Goal: Task Accomplishment & Management: Use online tool/utility

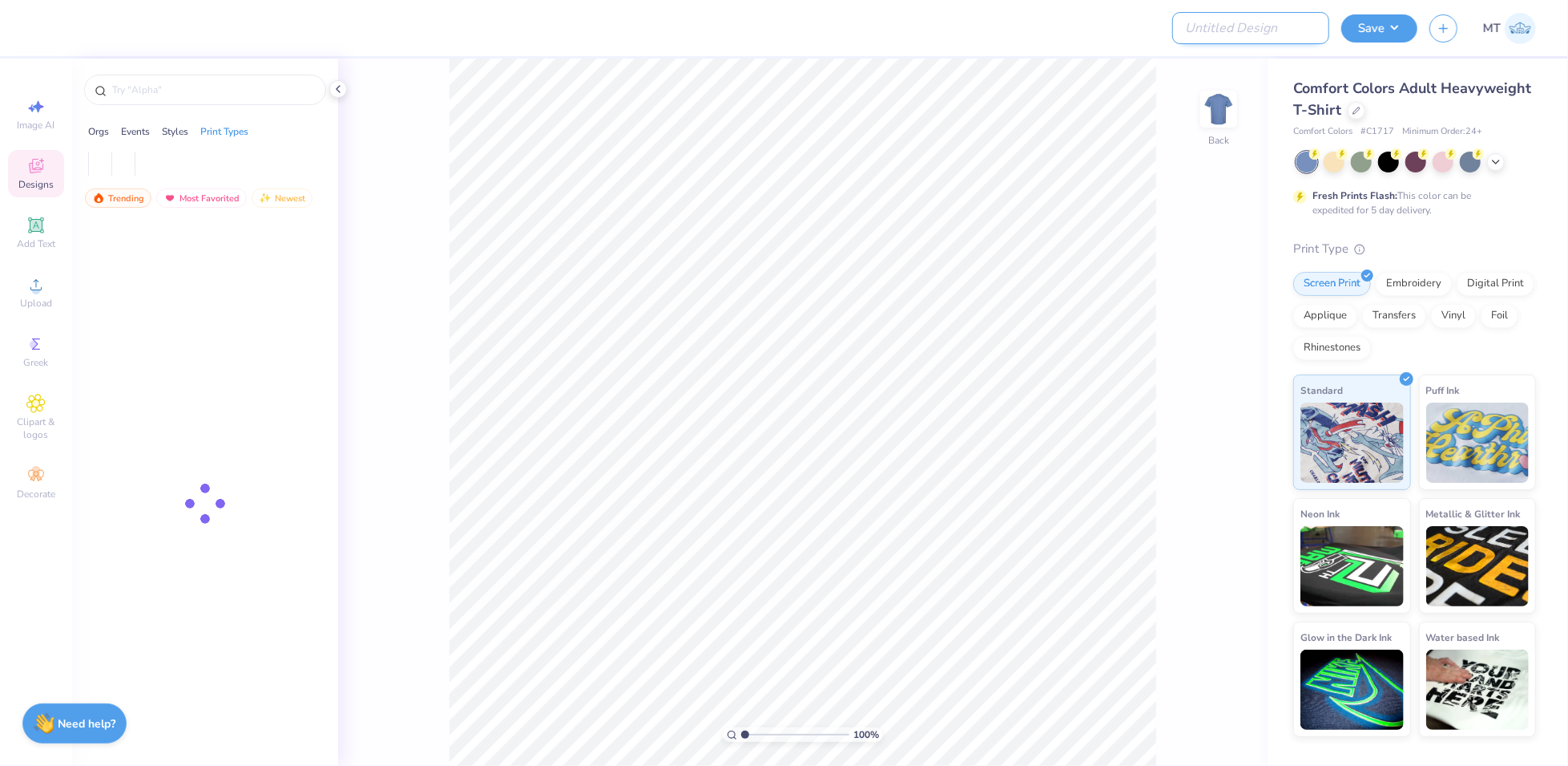
click at [1250, 40] on input "Design Title" at bounding box center [1251, 28] width 157 height 32
paste input "FPS239492"
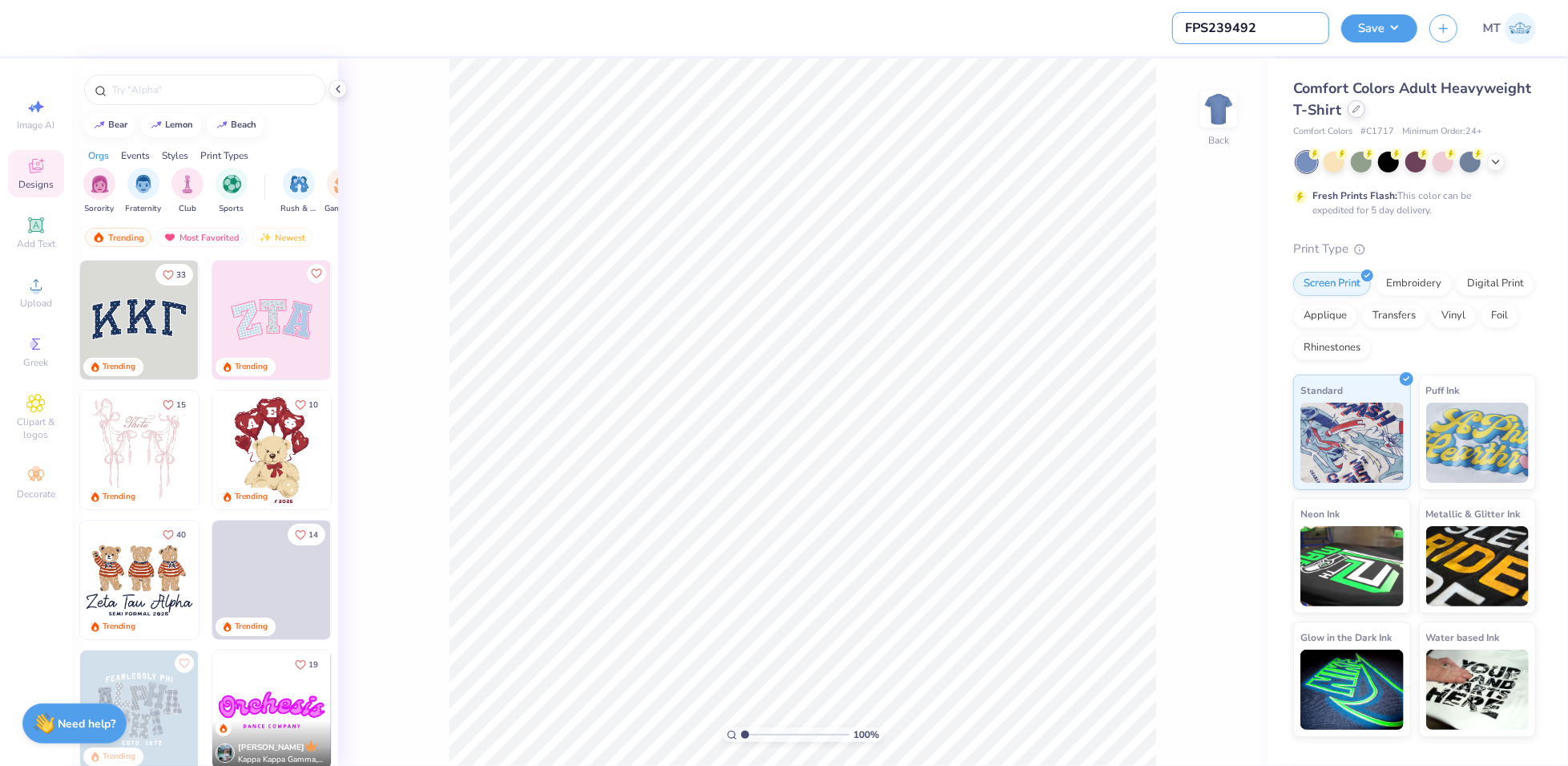
type input "FPS239492"
click at [1356, 111] on icon at bounding box center [1356, 108] width 8 height 8
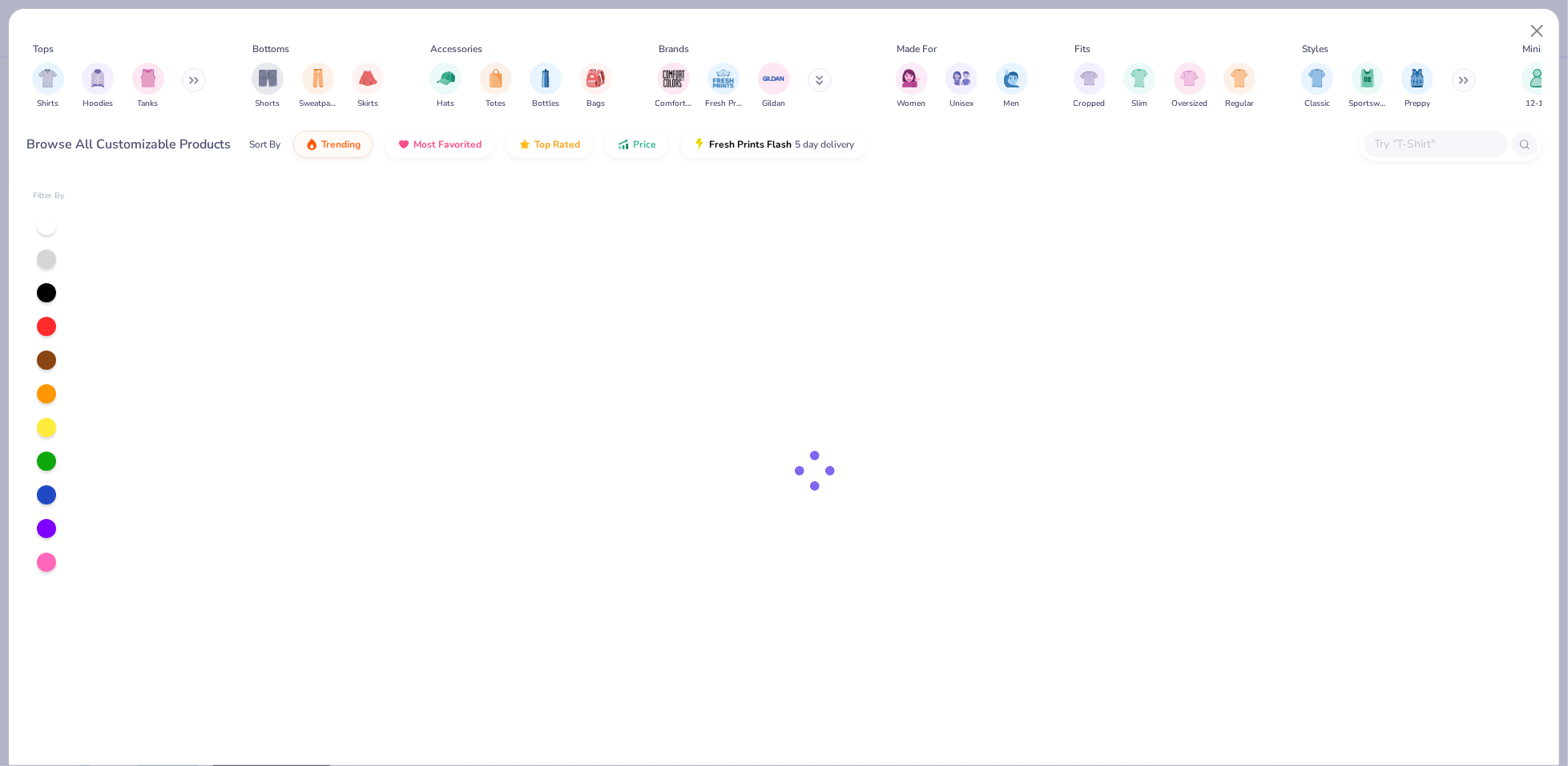
click at [1447, 158] on div at bounding box center [1450, 143] width 182 height 34
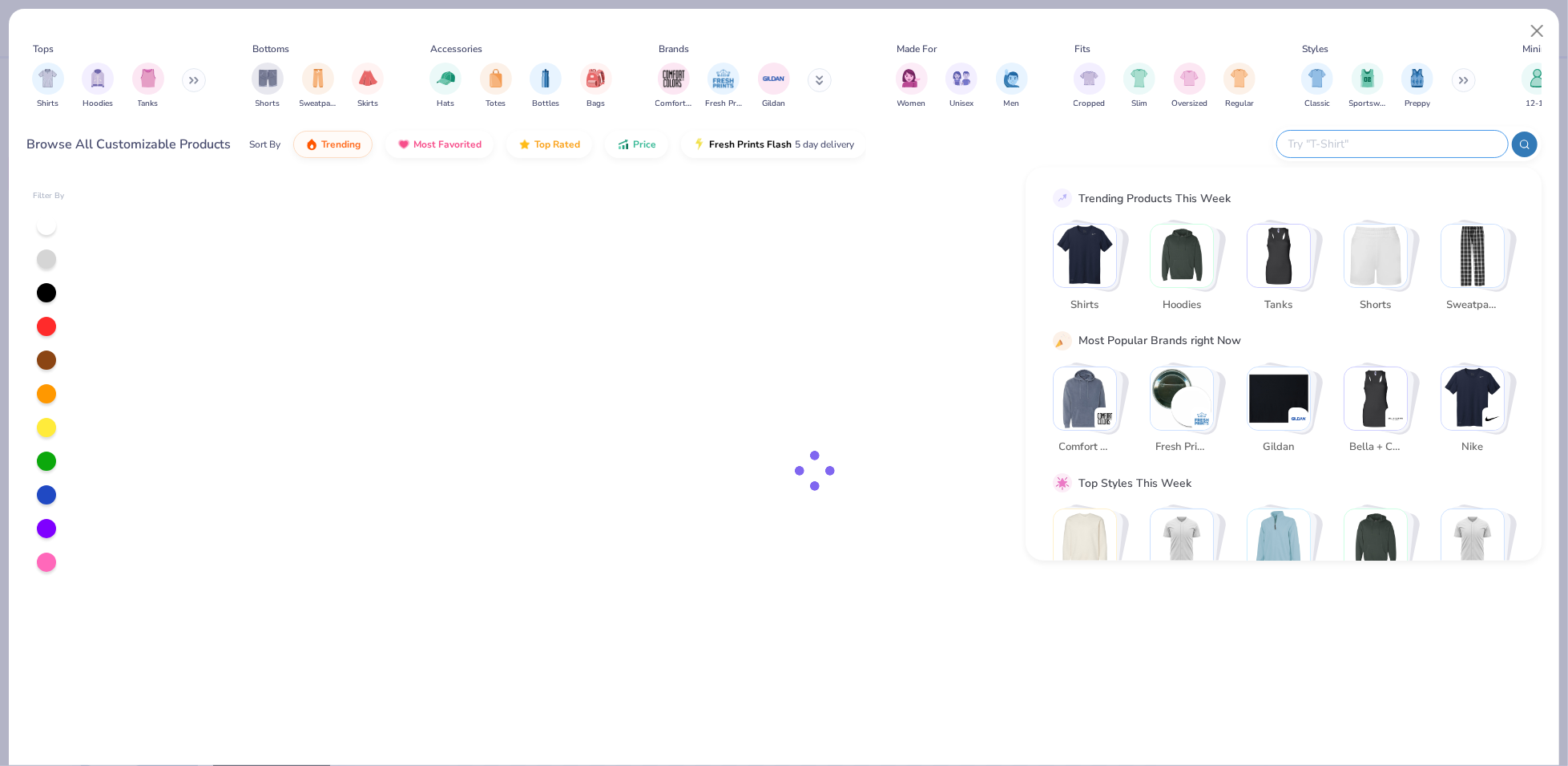
paste input "FP38"
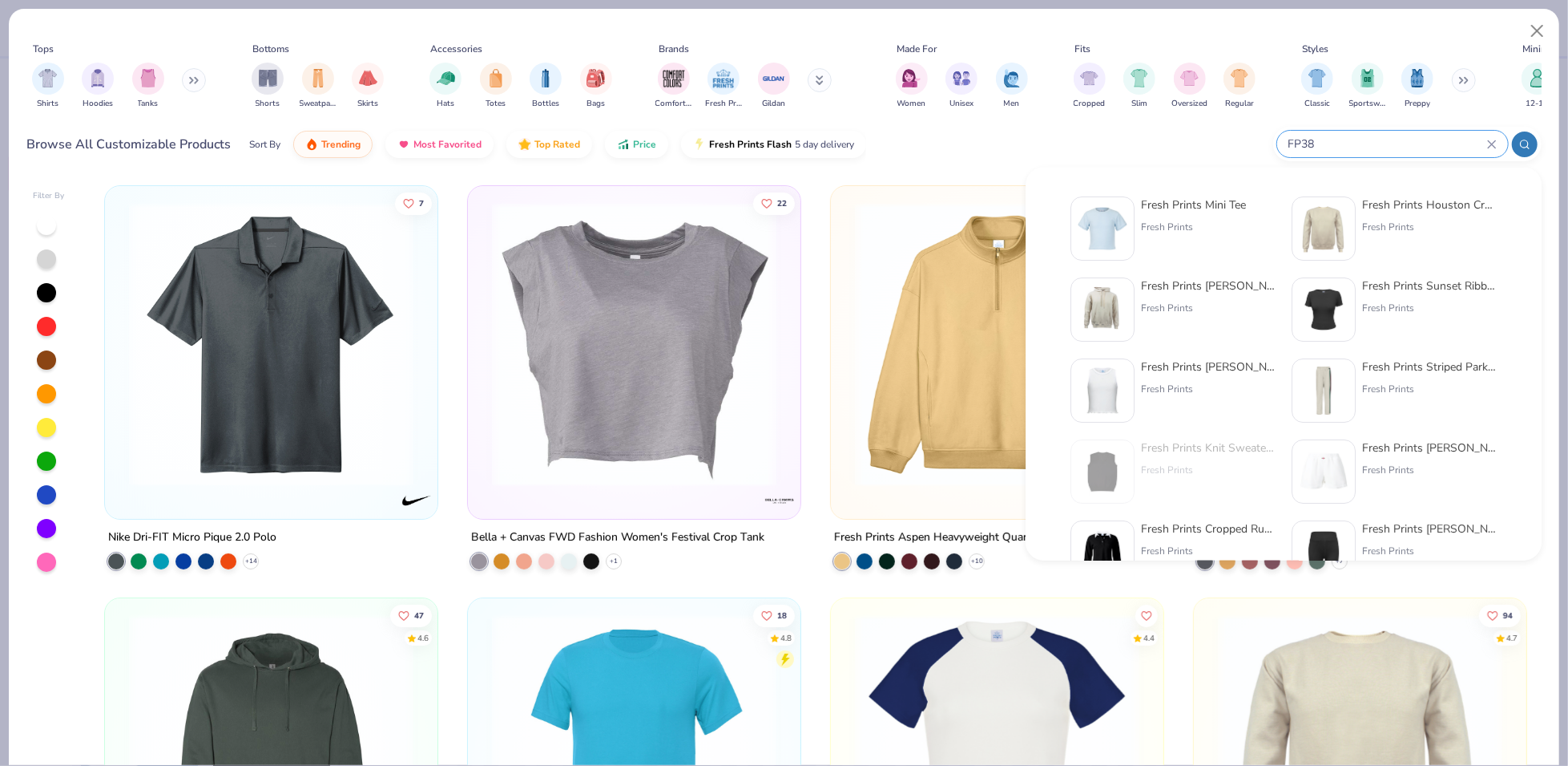
type input "FP38"
click at [1120, 220] on img at bounding box center [1102, 229] width 50 height 50
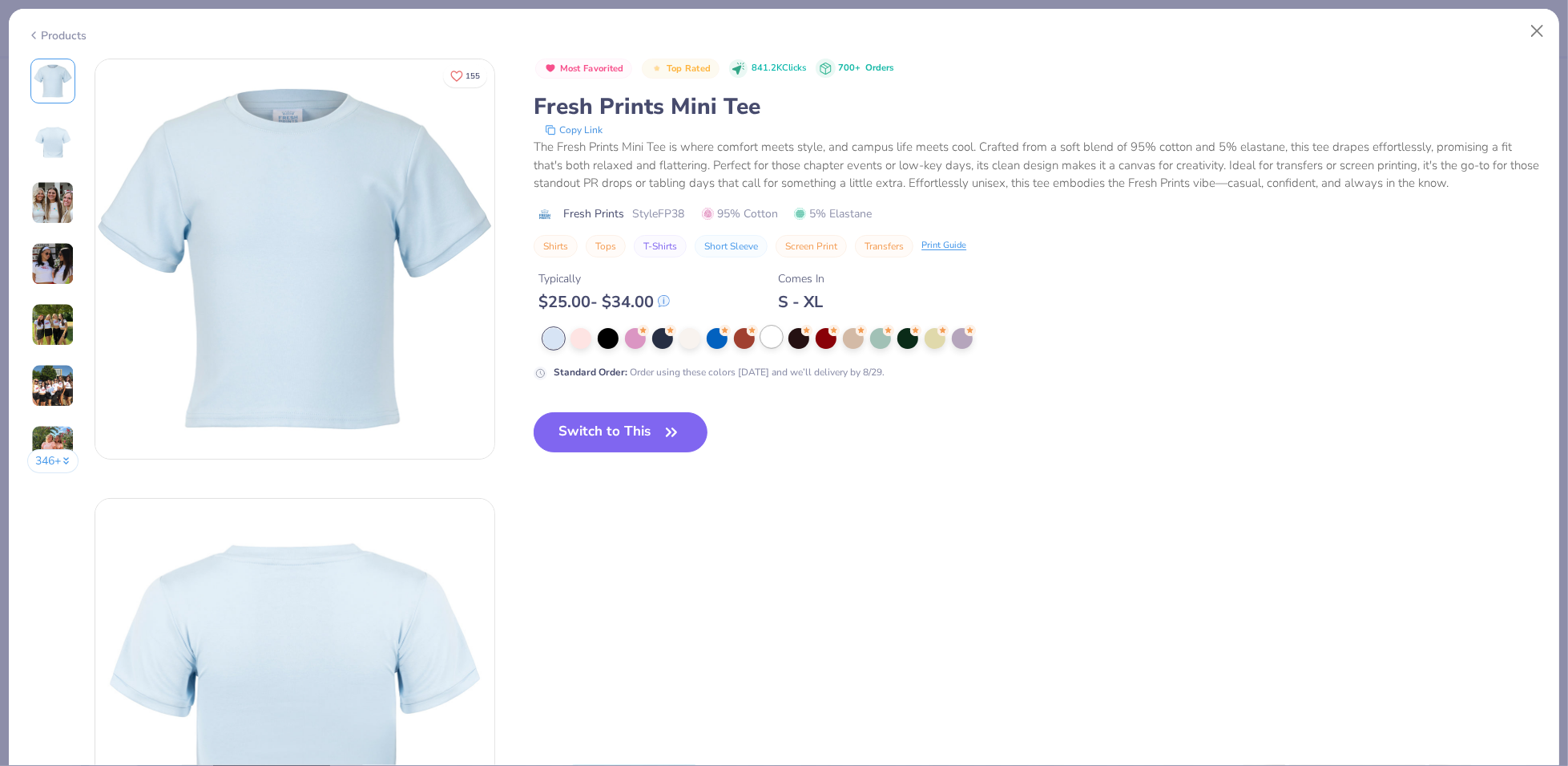
click at [766, 331] on div at bounding box center [772, 337] width 21 height 21
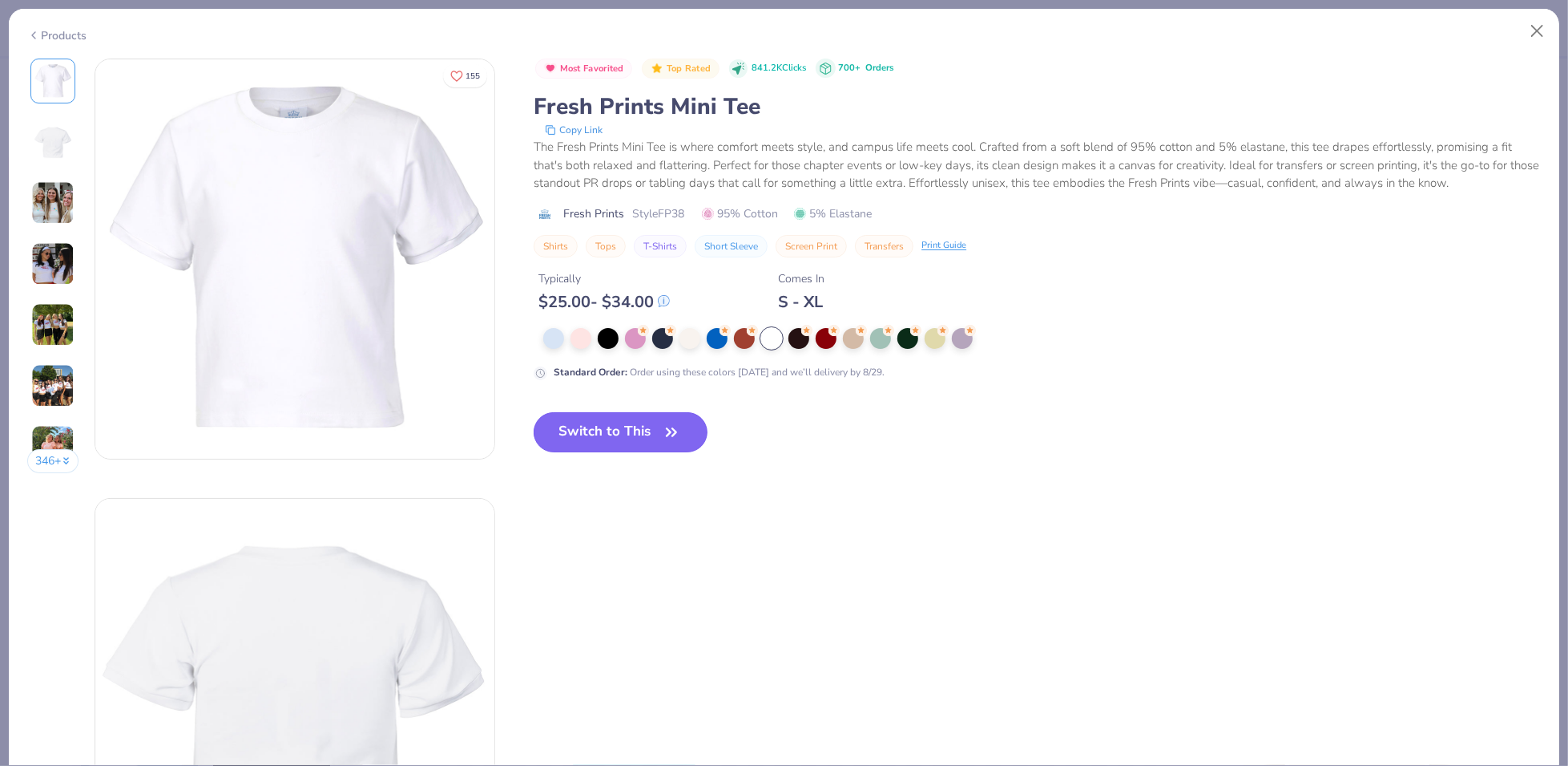
click at [671, 434] on icon "button" at bounding box center [671, 433] width 23 height 23
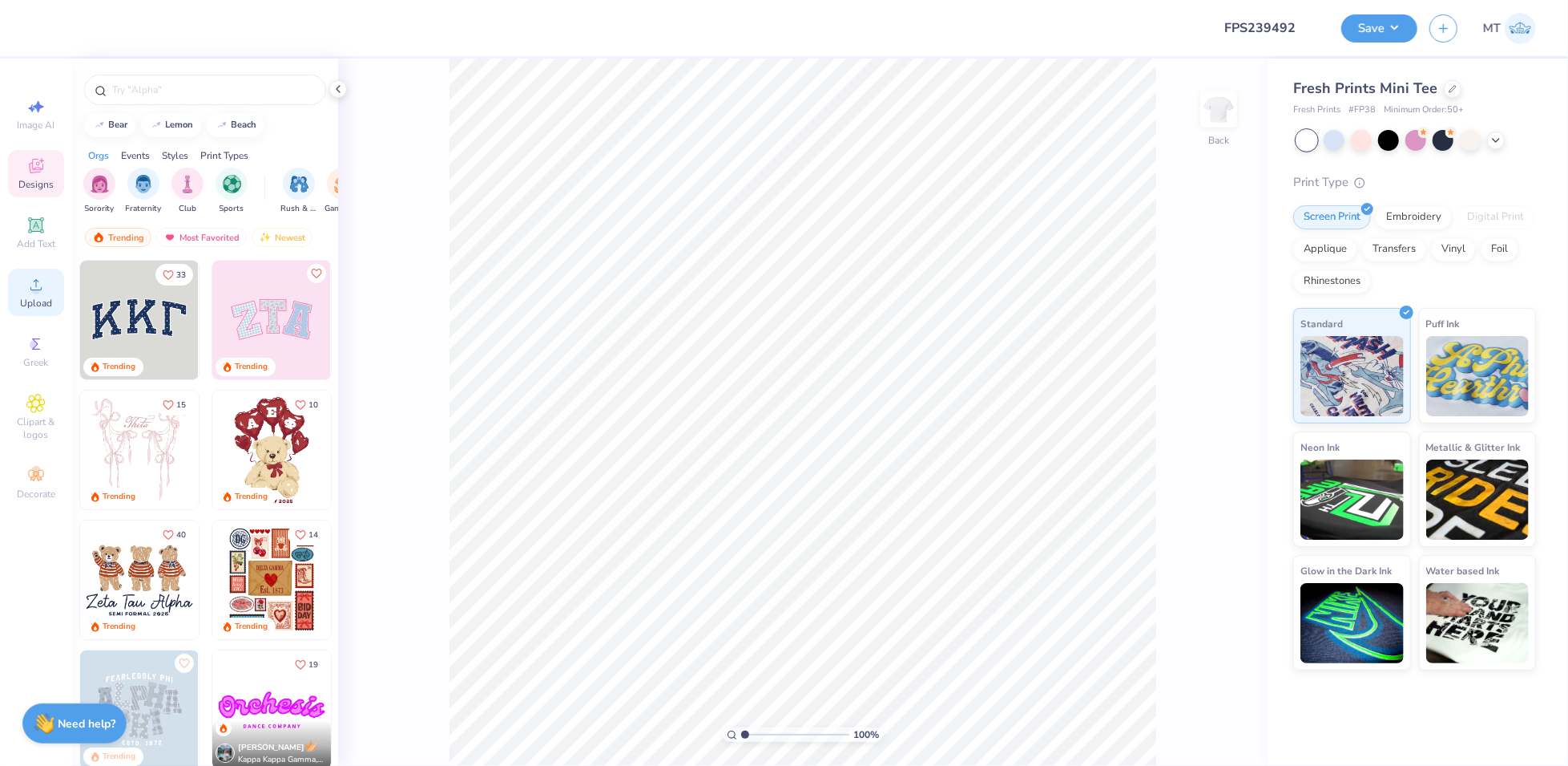
click at [40, 293] on icon at bounding box center [36, 285] width 19 height 19
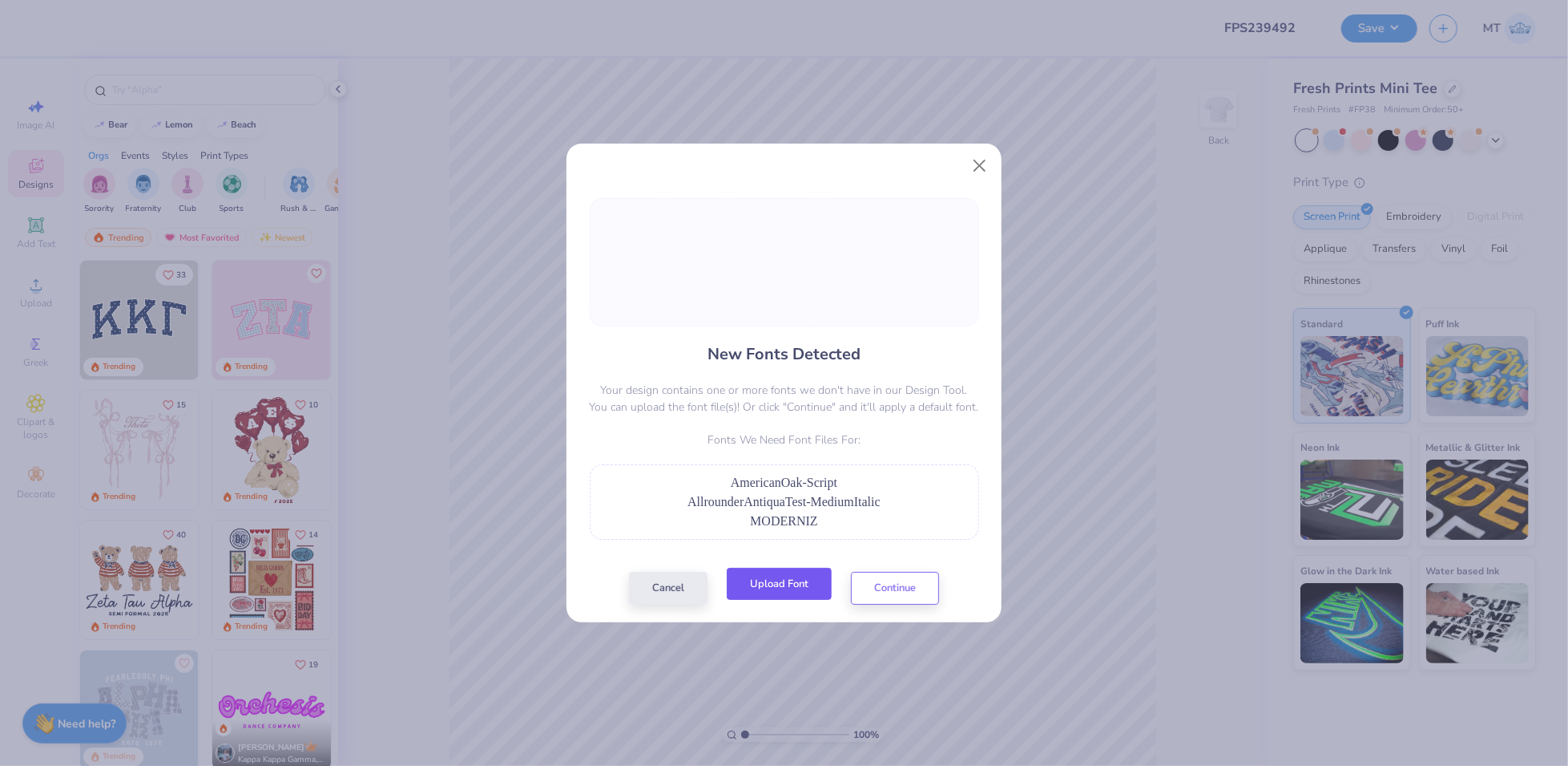
click at [781, 585] on button "Upload Font" at bounding box center [779, 583] width 105 height 33
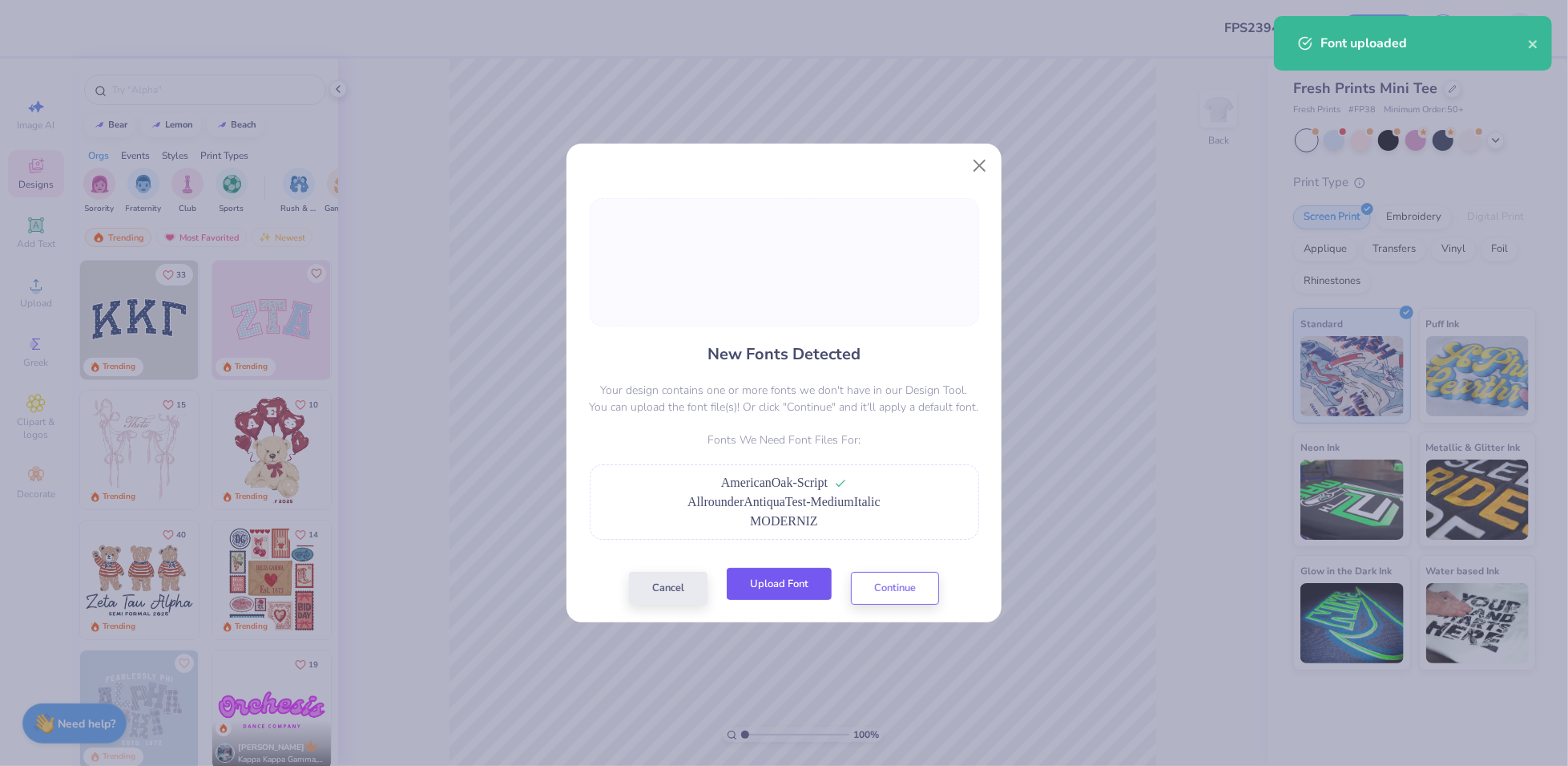
click at [786, 586] on button "Upload Font" at bounding box center [779, 583] width 105 height 33
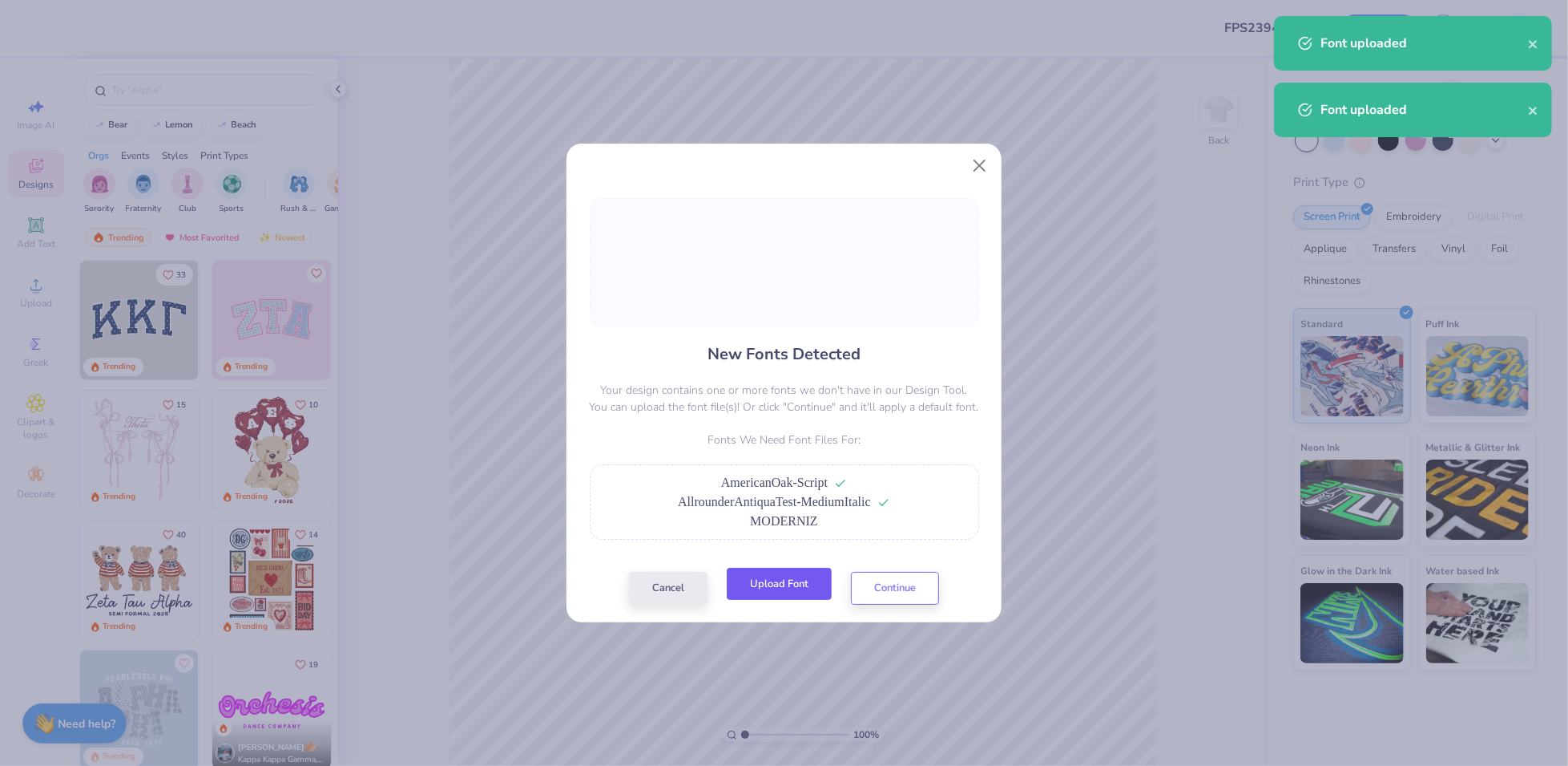
click at [759, 585] on button "Upload Font" at bounding box center [779, 583] width 105 height 33
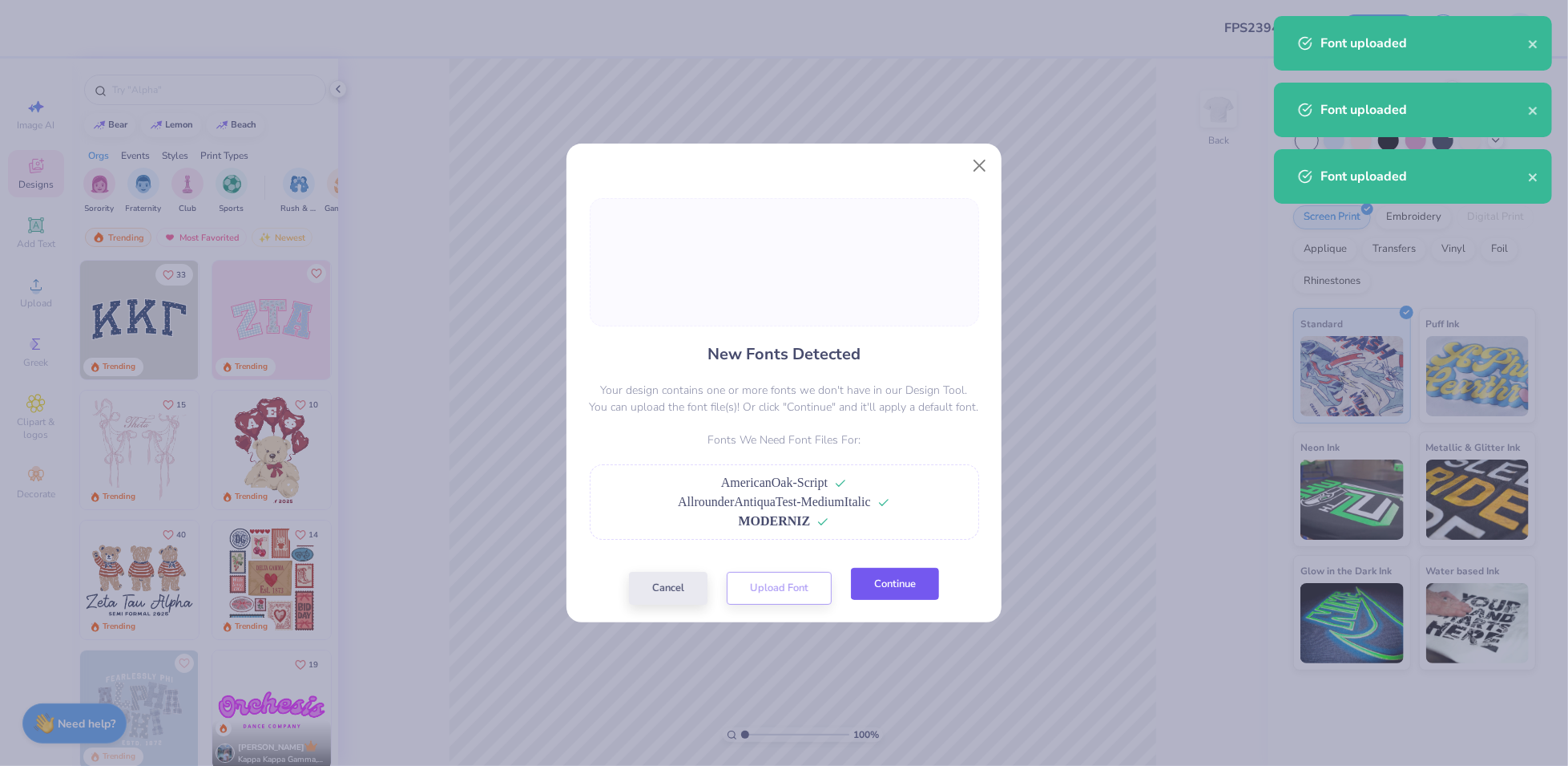
click at [890, 593] on button "Continue" at bounding box center [895, 583] width 88 height 33
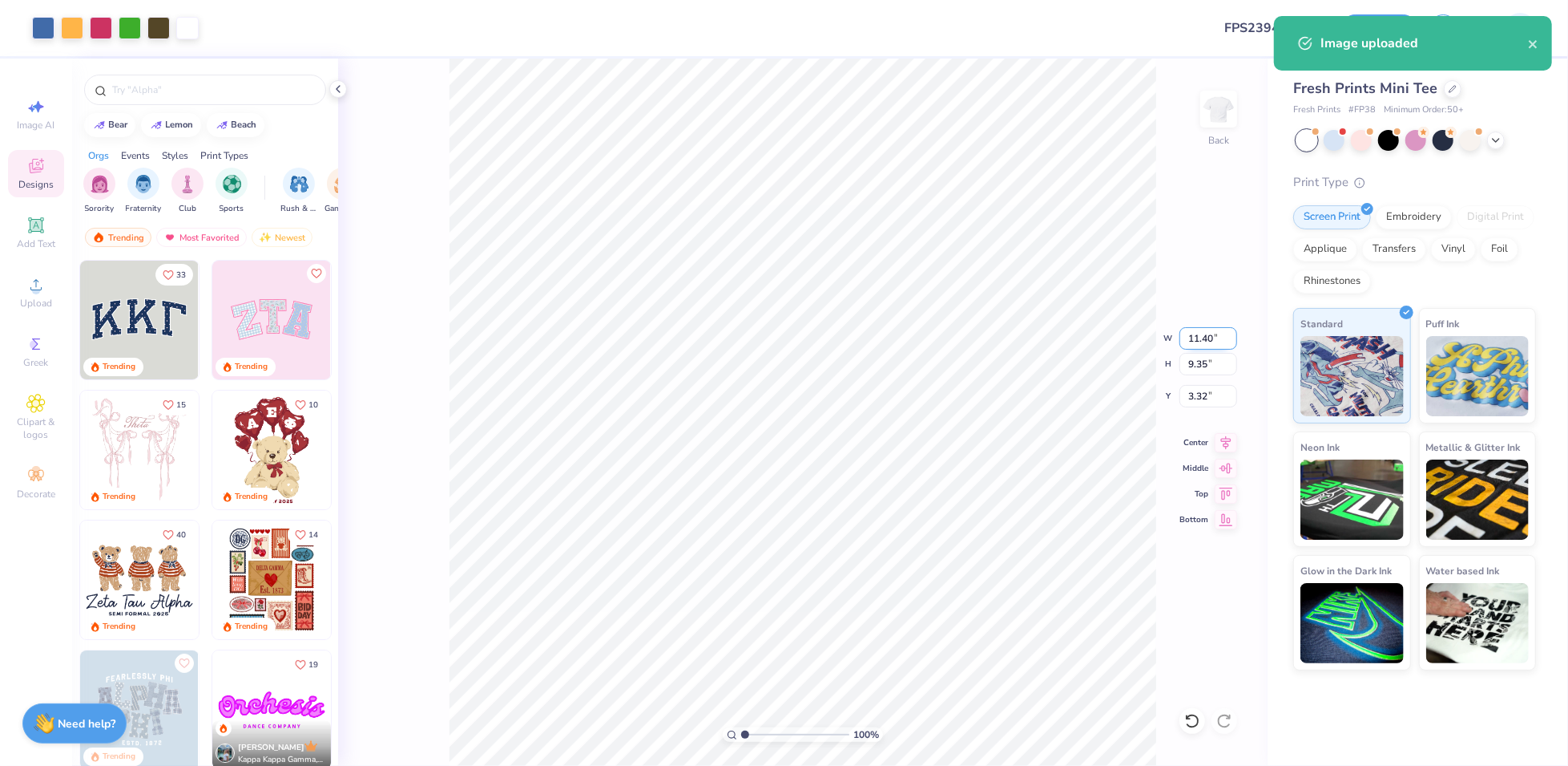
click at [1206, 341] on input "11.40" at bounding box center [1209, 339] width 58 height 23
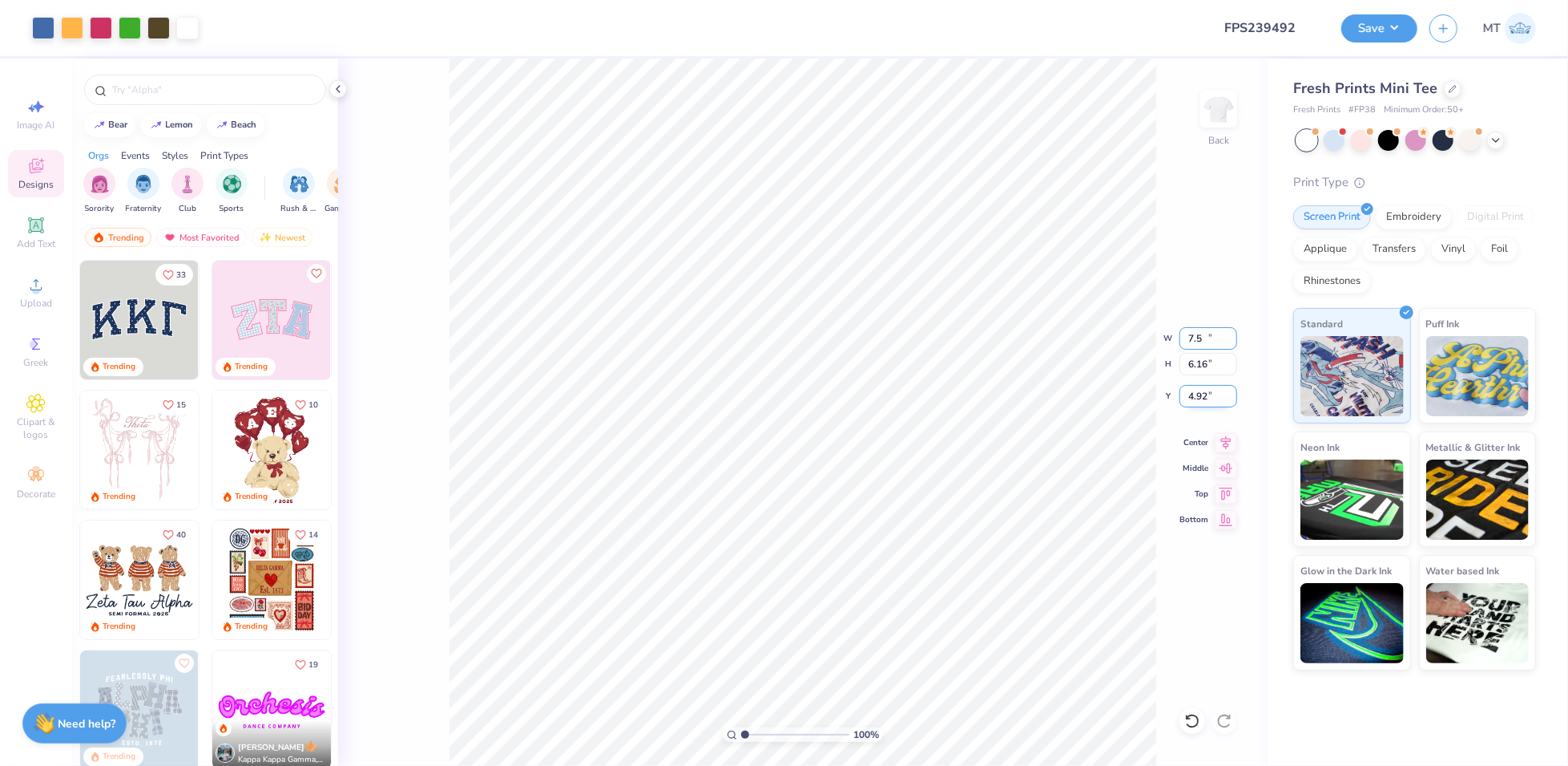
type input "7.50"
type input "6.16"
click at [1201, 398] on input "4.92" at bounding box center [1209, 397] width 58 height 23
type input "2.00"
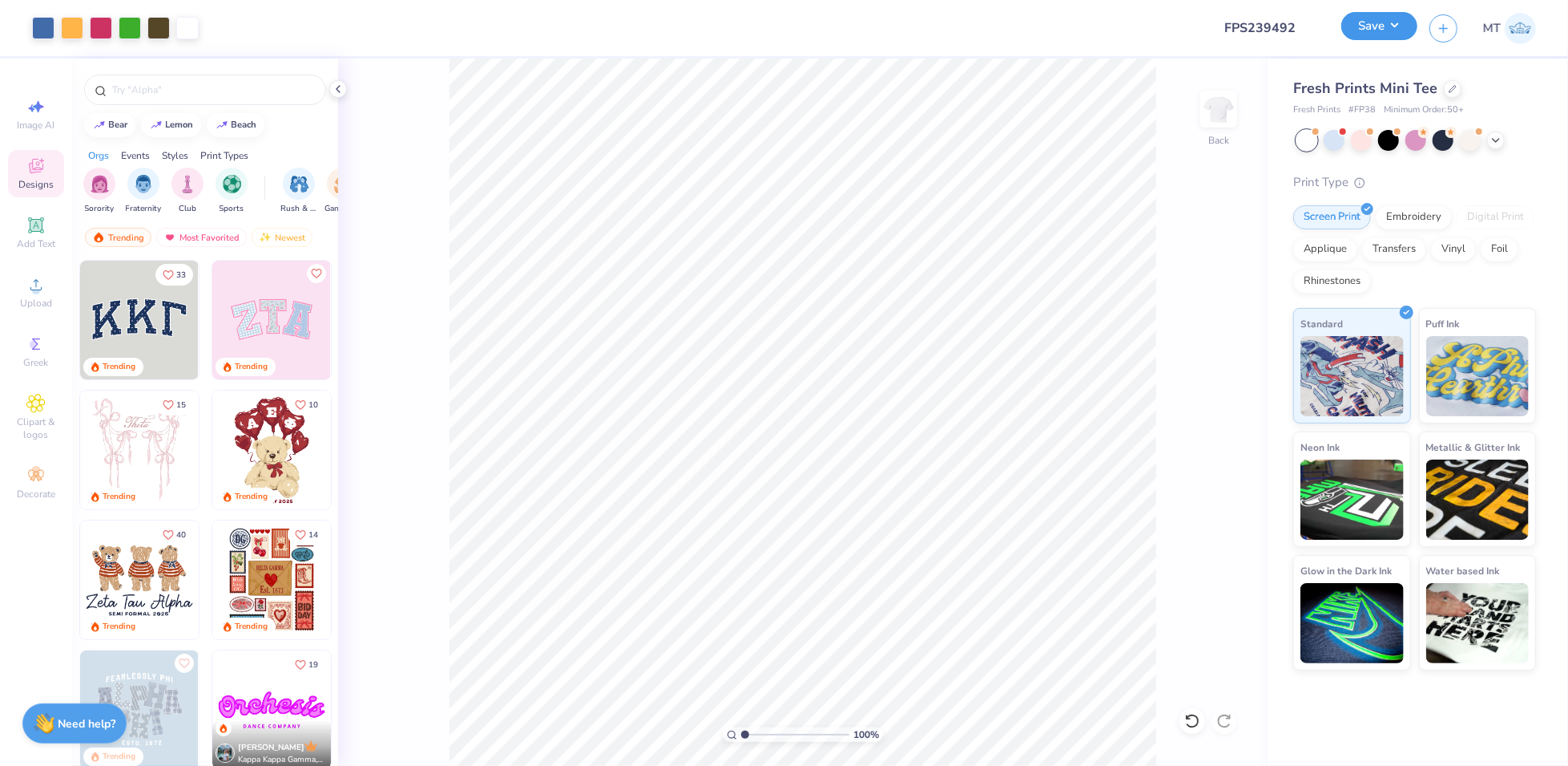
click at [1393, 26] on button "Save" at bounding box center [1379, 26] width 76 height 28
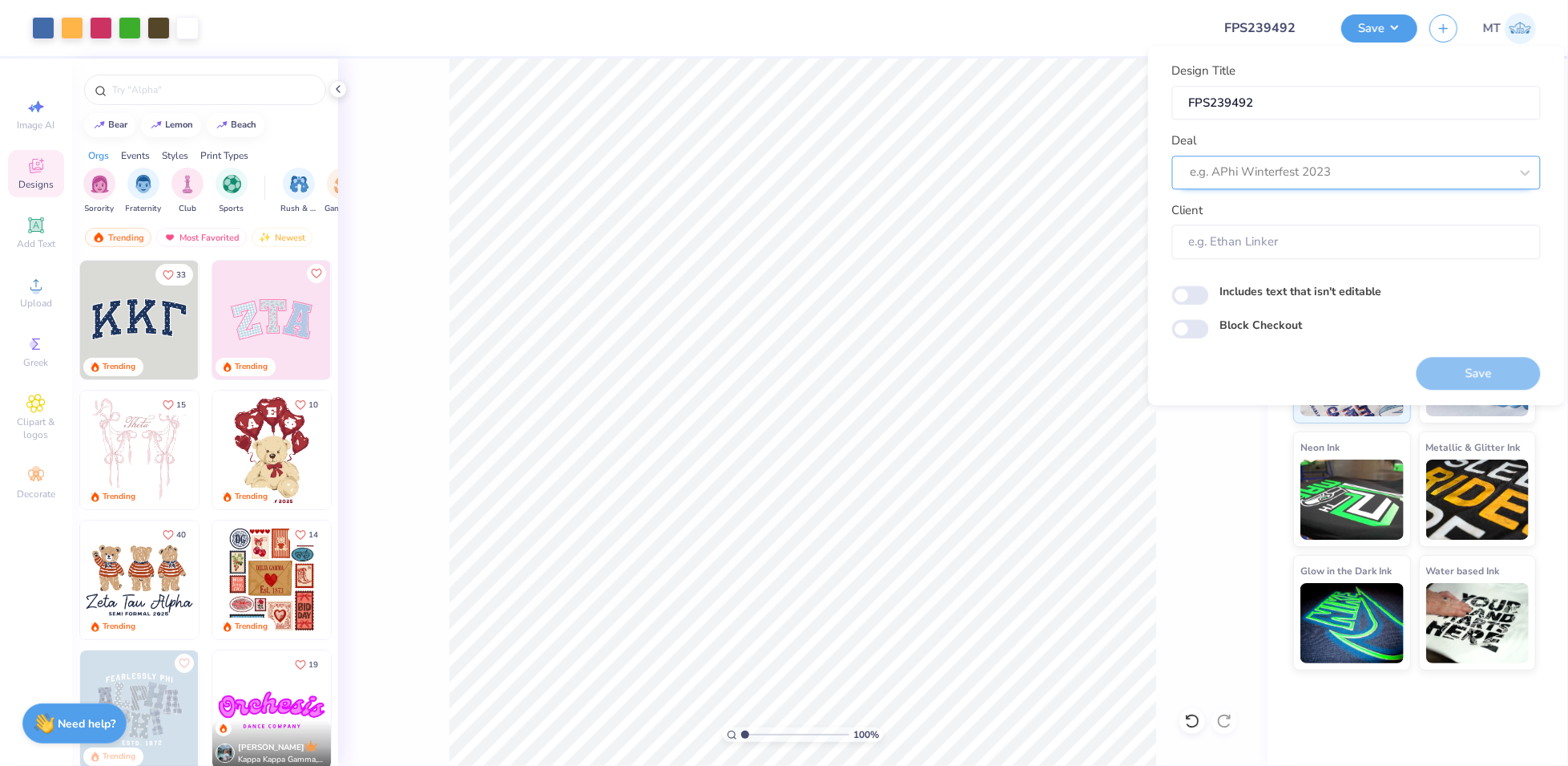
click at [1399, 172] on div at bounding box center [1350, 172] width 319 height 22
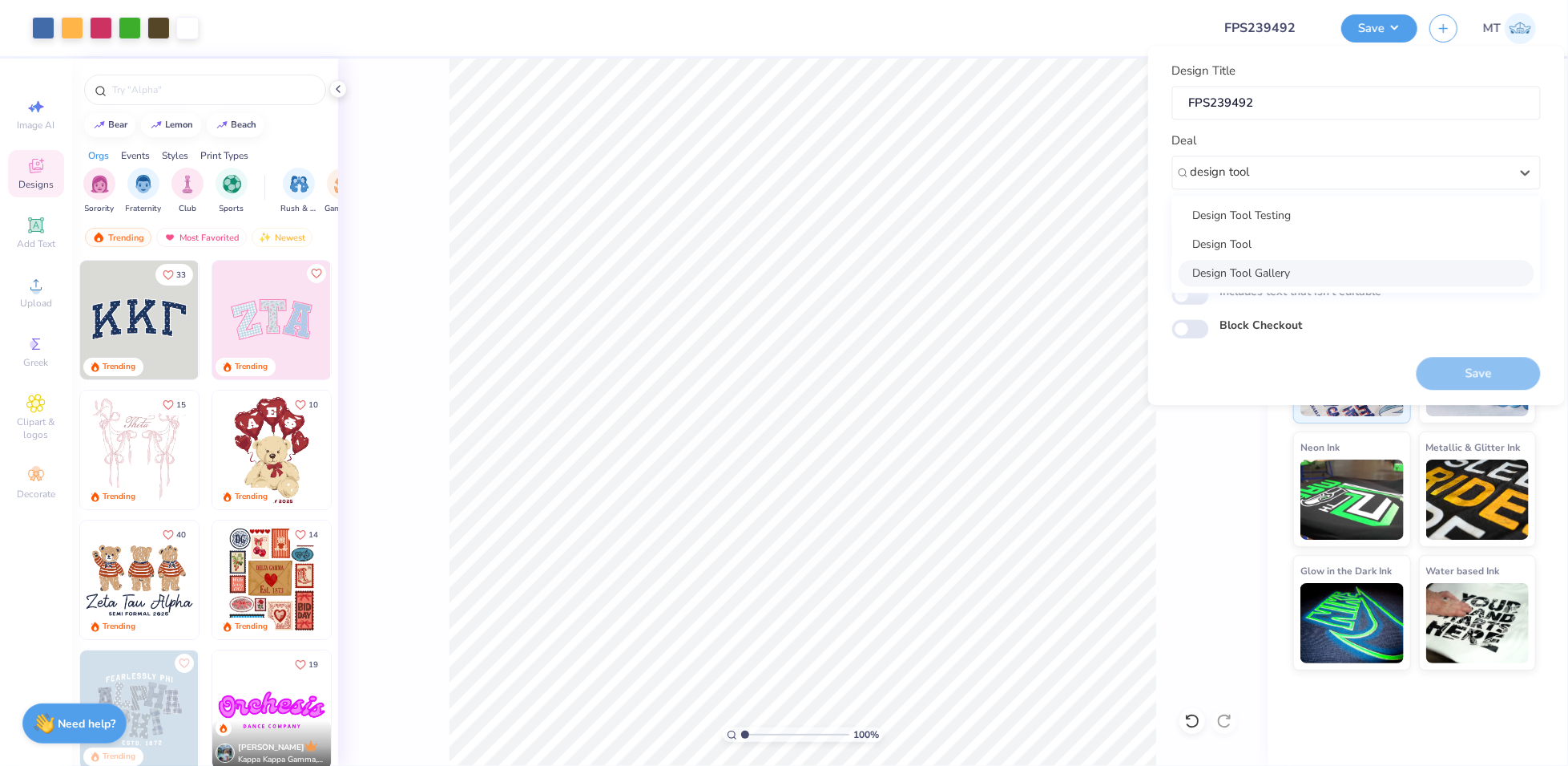
click at [1353, 280] on div "Design Tool Gallery" at bounding box center [1356, 273] width 356 height 26
type input "design tool"
type input "Design Tool Gallery User"
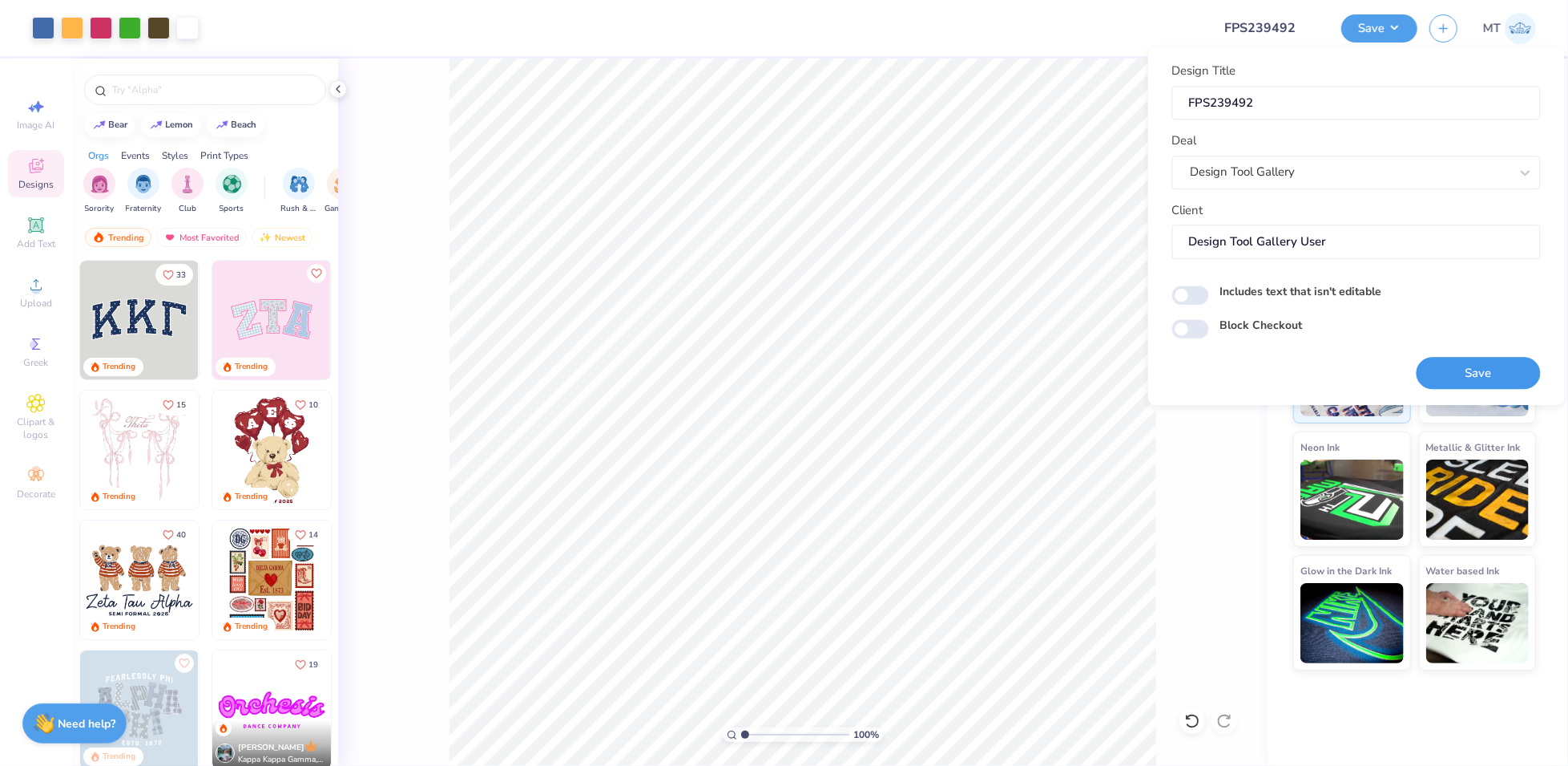
click at [1463, 369] on button "Save" at bounding box center [1478, 373] width 124 height 33
click at [1361, 322] on div "Block Checkout" at bounding box center [1356, 325] width 368 height 18
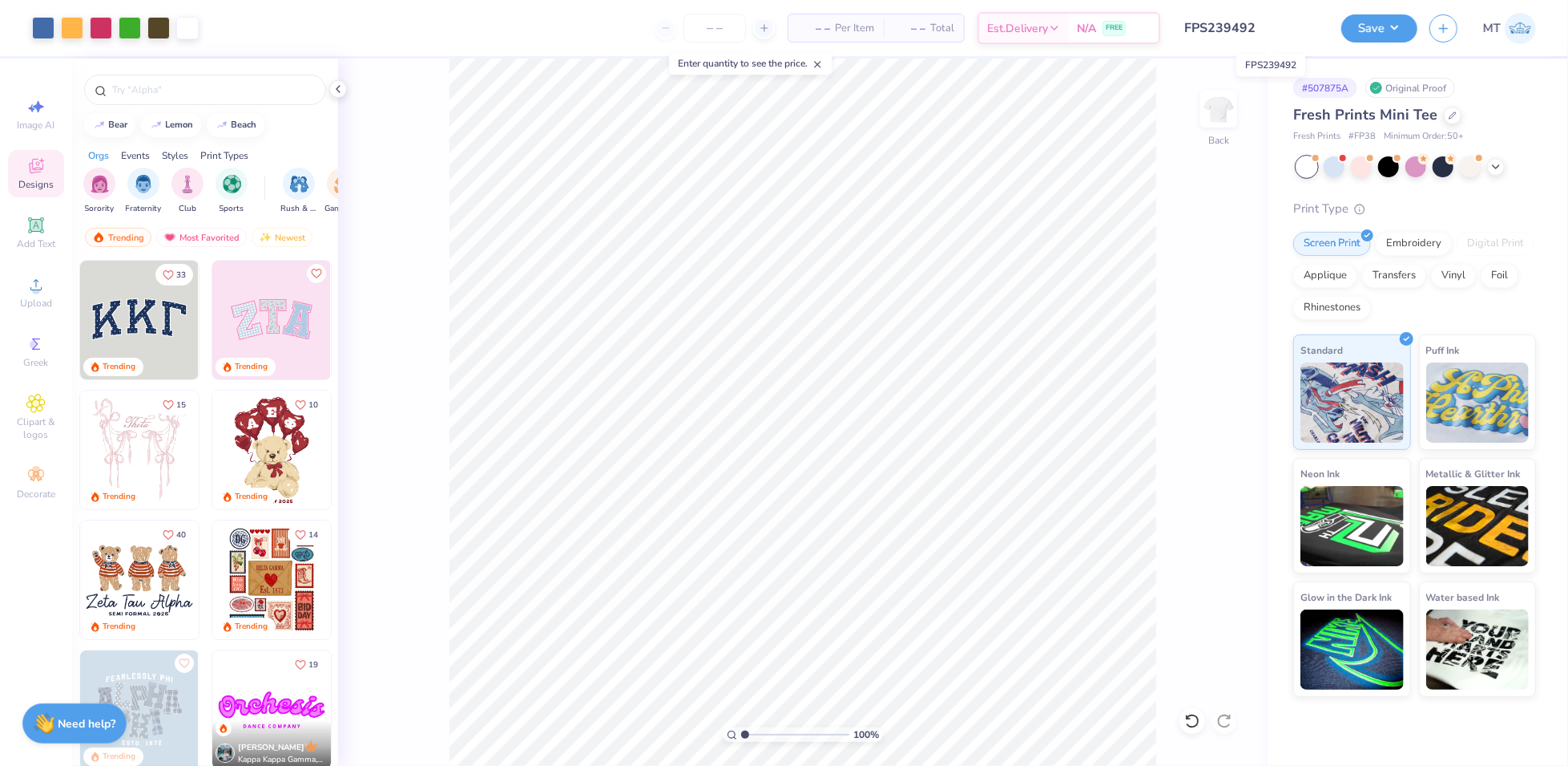
click at [1246, 24] on input "FPS239492" at bounding box center [1251, 28] width 157 height 32
click at [1350, 20] on button "Save" at bounding box center [1379, 26] width 76 height 28
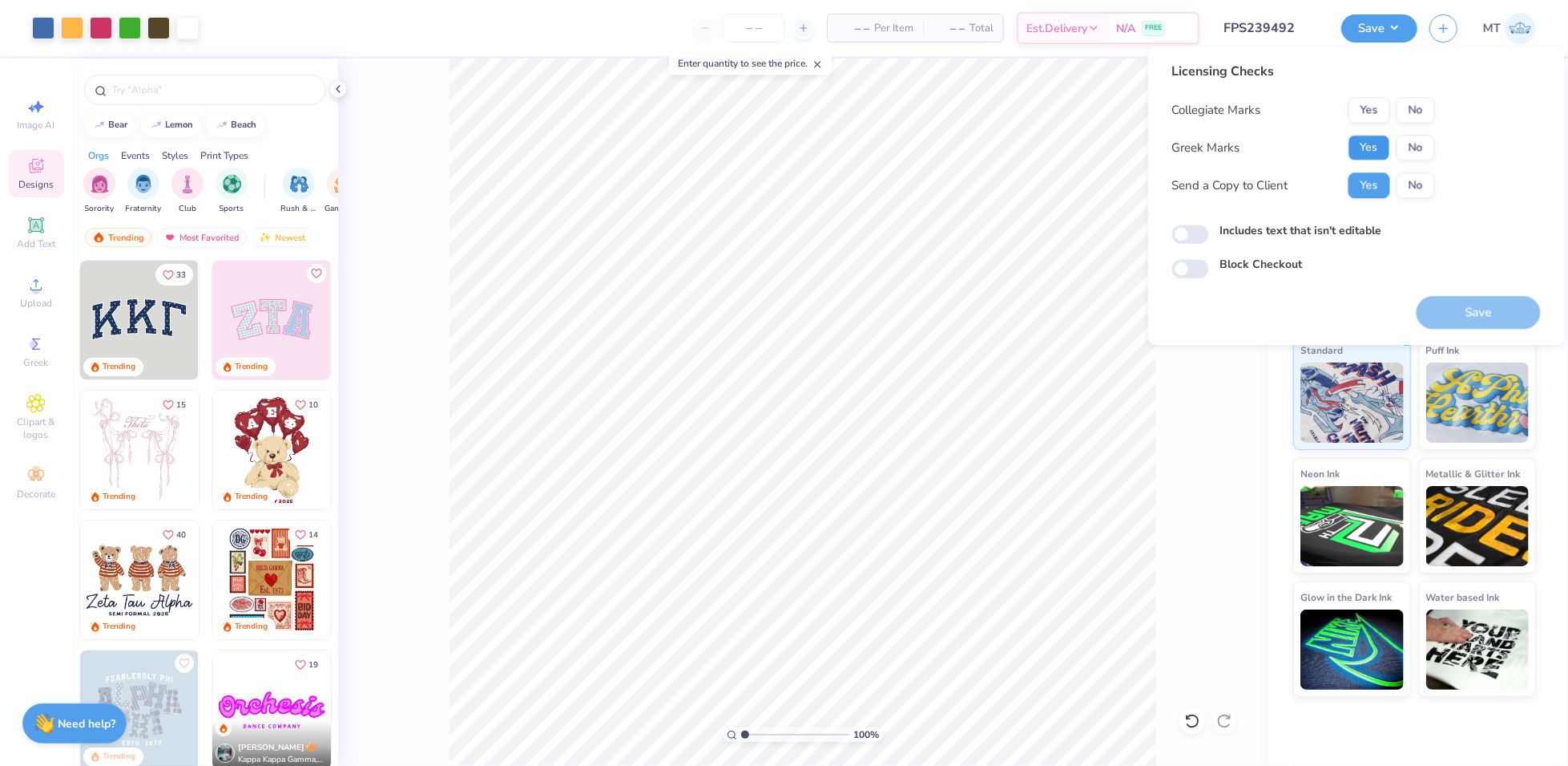
click at [1372, 147] on button "Yes" at bounding box center [1368, 147] width 41 height 26
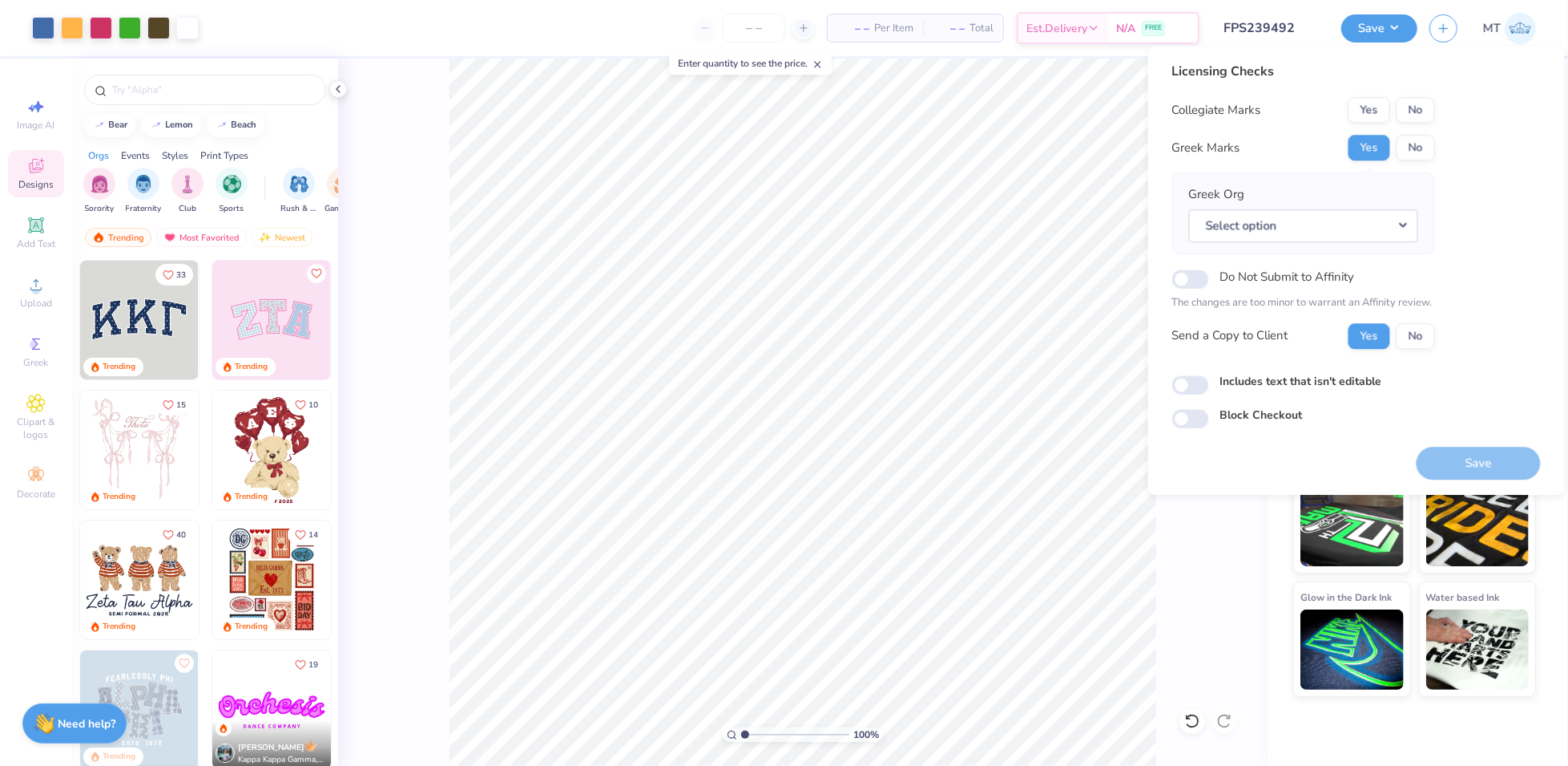
click at [1412, 125] on div "Collegiate Marks Yes No Greek Marks Yes No Greek Org Select option Do Not Submi…" at bounding box center [1303, 223] width 263 height 252
click at [1412, 120] on button "No" at bounding box center [1416, 109] width 39 height 26
click at [1410, 195] on div "Greek Org Select option" at bounding box center [1303, 214] width 229 height 56
click at [1403, 223] on button "Select option" at bounding box center [1303, 225] width 229 height 33
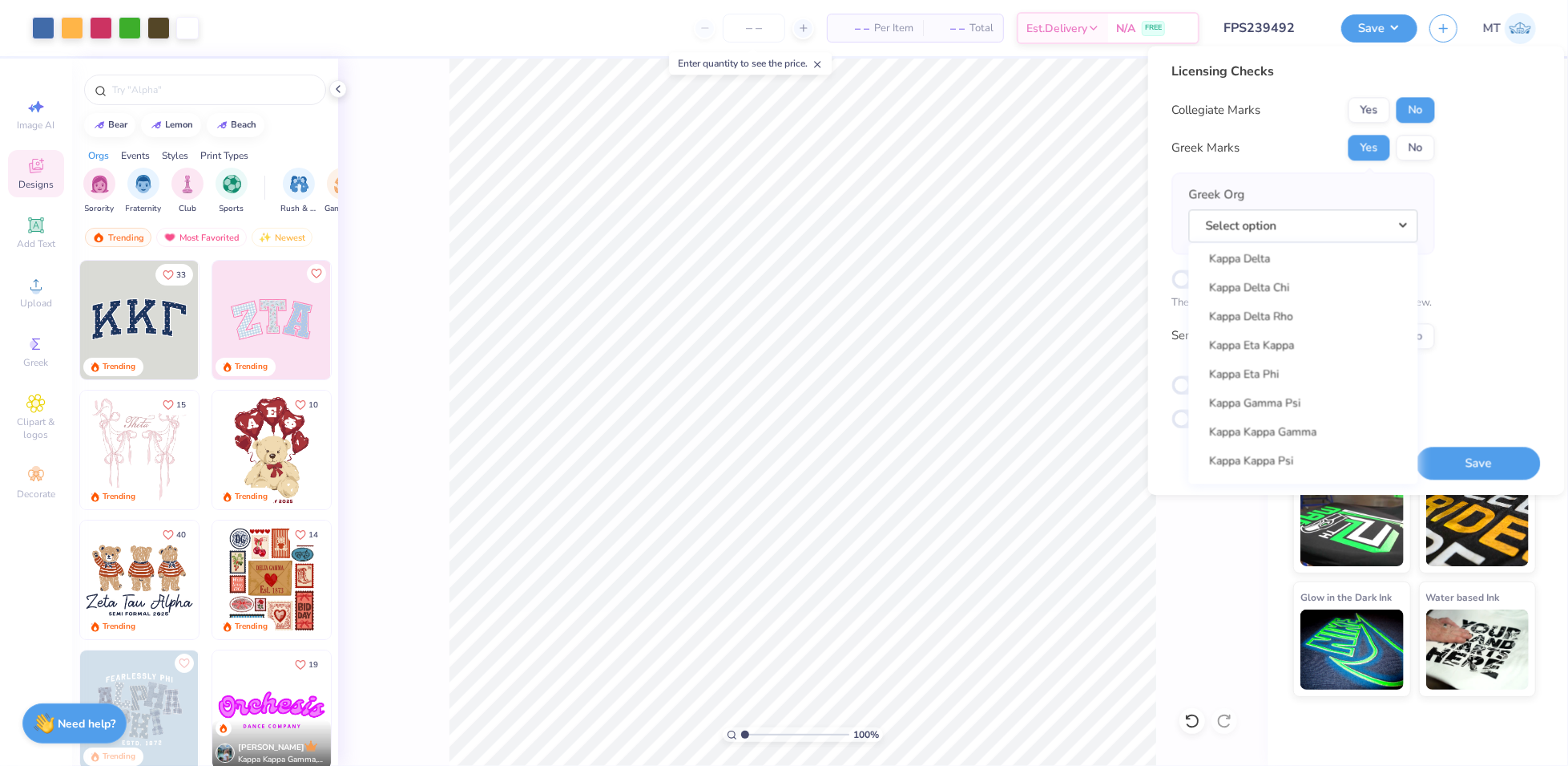
scroll to position [5854, 0]
click at [1293, 404] on link "Kappa Kappa Gamma" at bounding box center [1303, 412] width 216 height 26
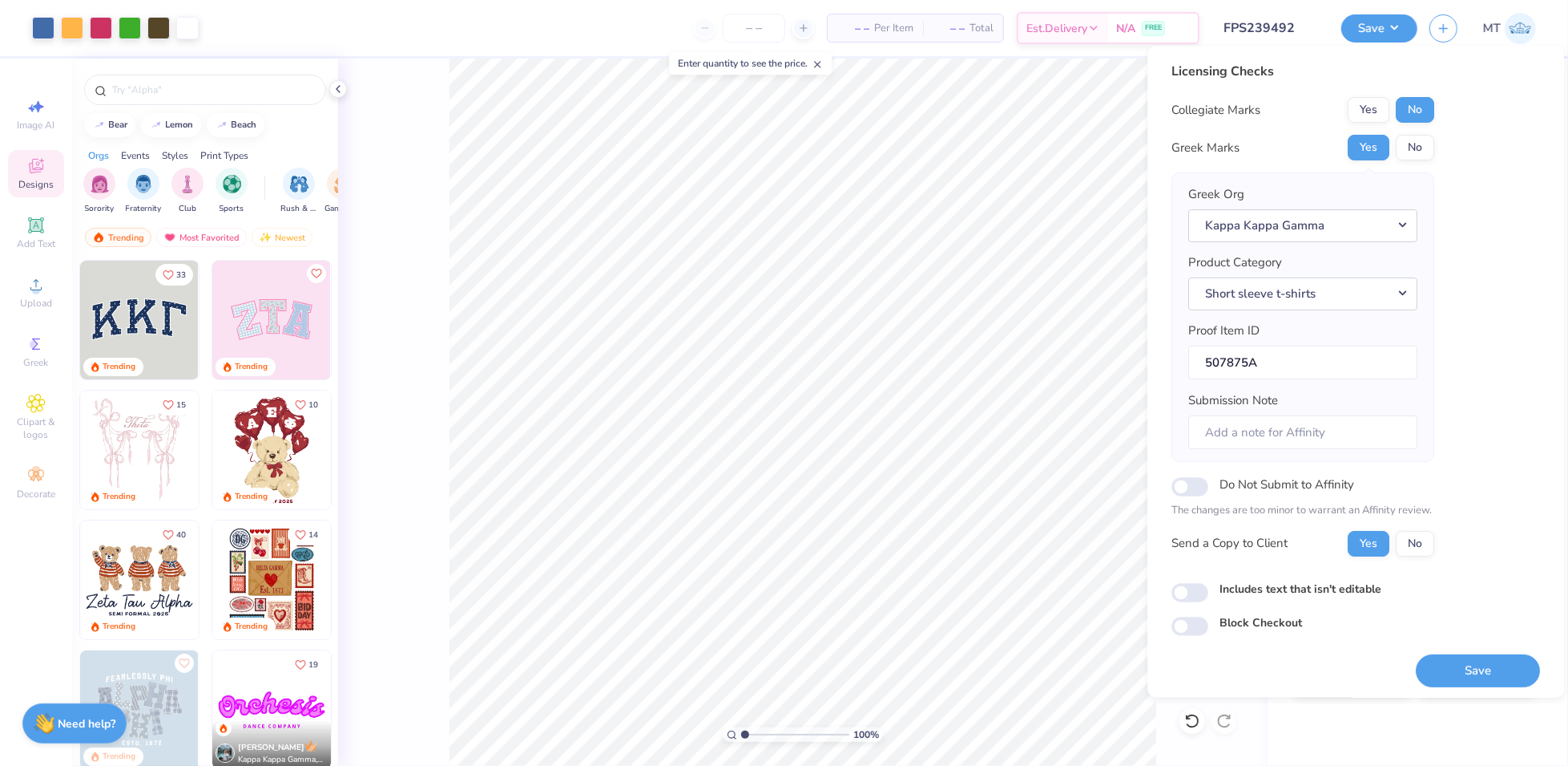
click at [1488, 685] on div "Licensing Checks Collegiate Marks Yes No Greek Marks Yes No Greek Org Kappa Kap…" at bounding box center [1356, 371] width 417 height 651
drag, startPoint x: 1486, startPoint y: 665, endPoint x: 1500, endPoint y: 221, distance: 444.2
click at [1486, 665] on button "Save" at bounding box center [1478, 670] width 124 height 33
click at [1245, 18] on input "FPS239492" at bounding box center [1251, 28] width 157 height 32
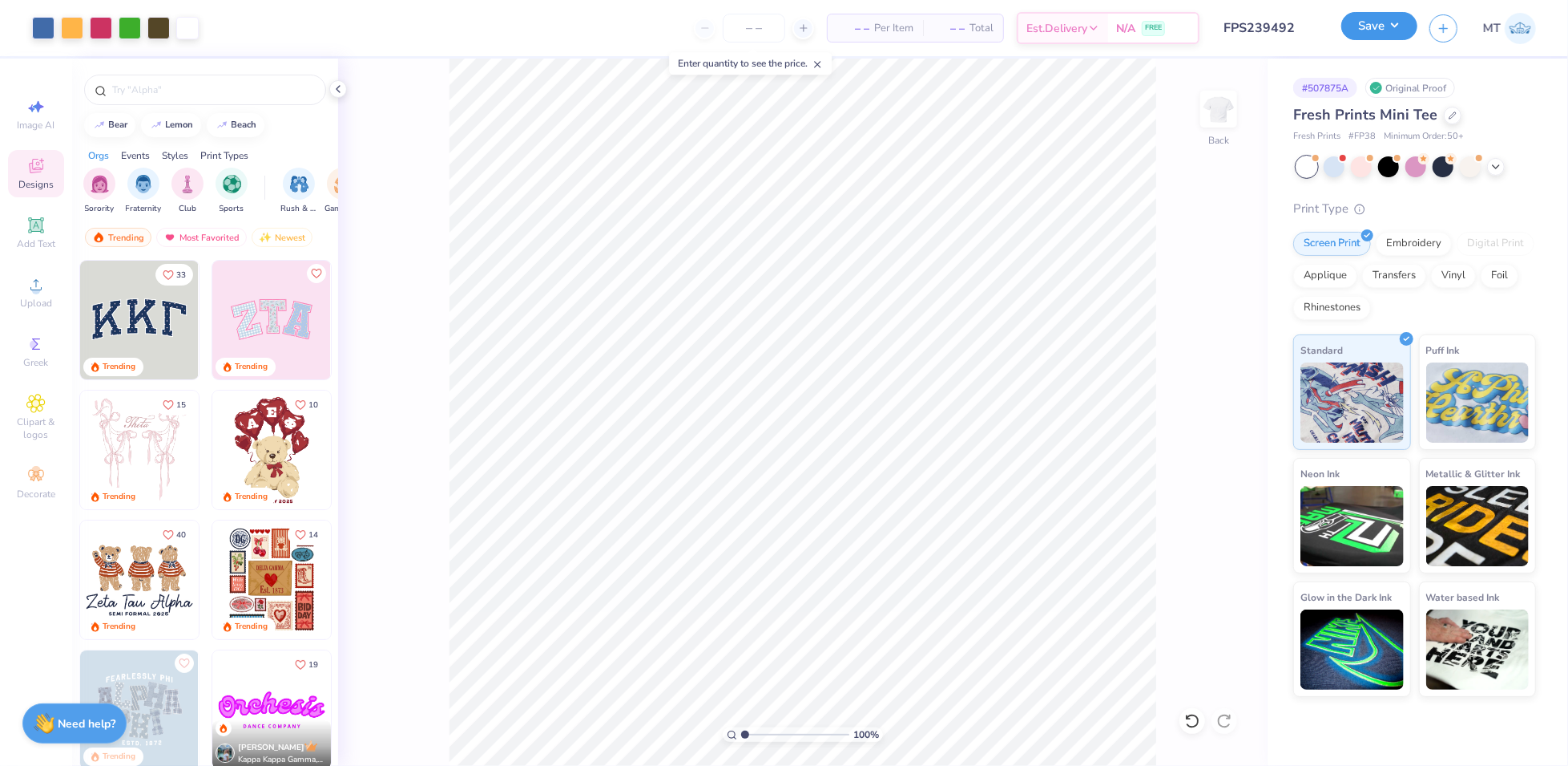
click at [1396, 36] on button "Save" at bounding box center [1379, 26] width 76 height 28
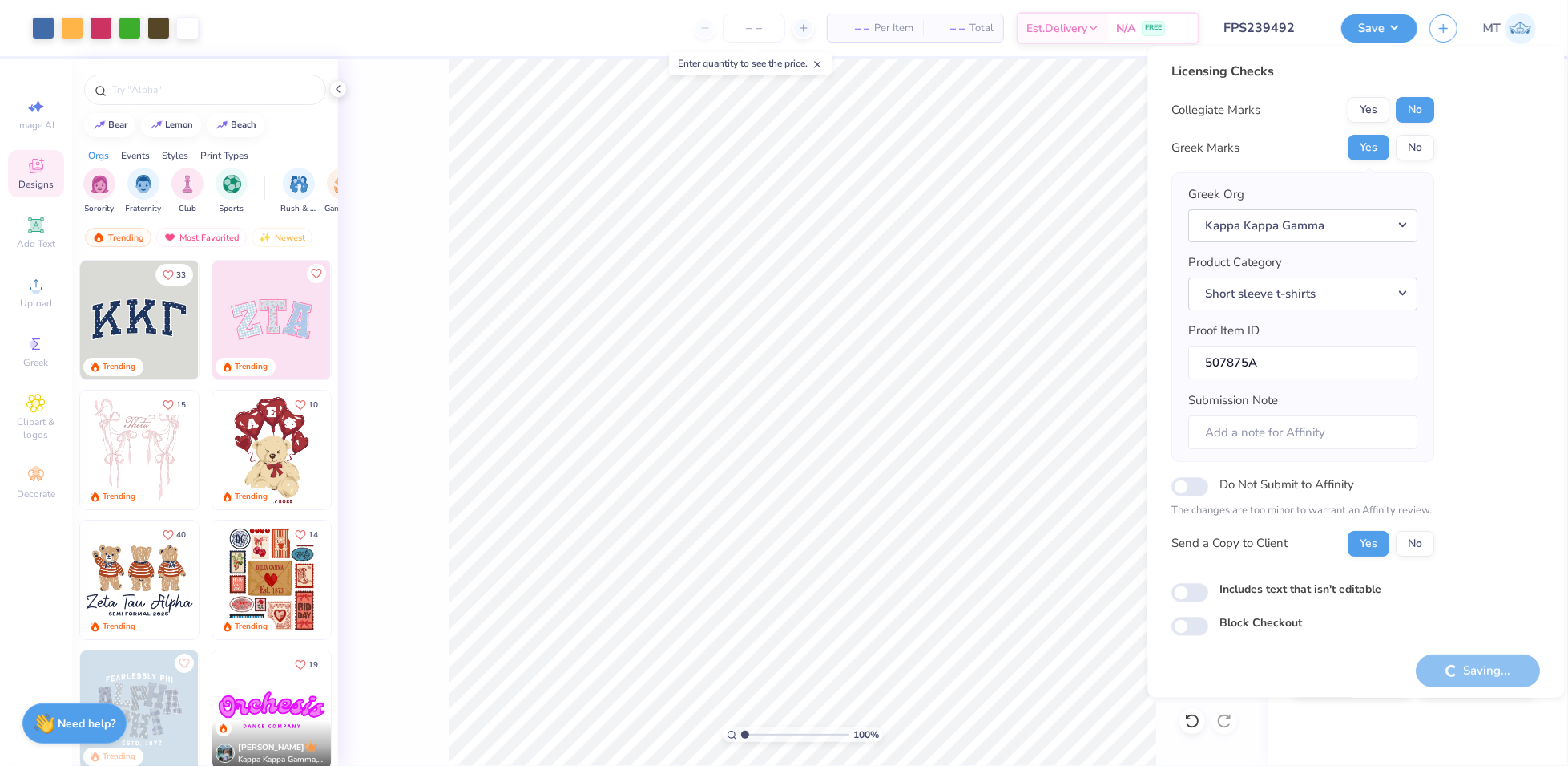
click at [532, 42] on div "– – Per Item – – Total Est. Delivery N/A FREE" at bounding box center [705, 28] width 989 height 56
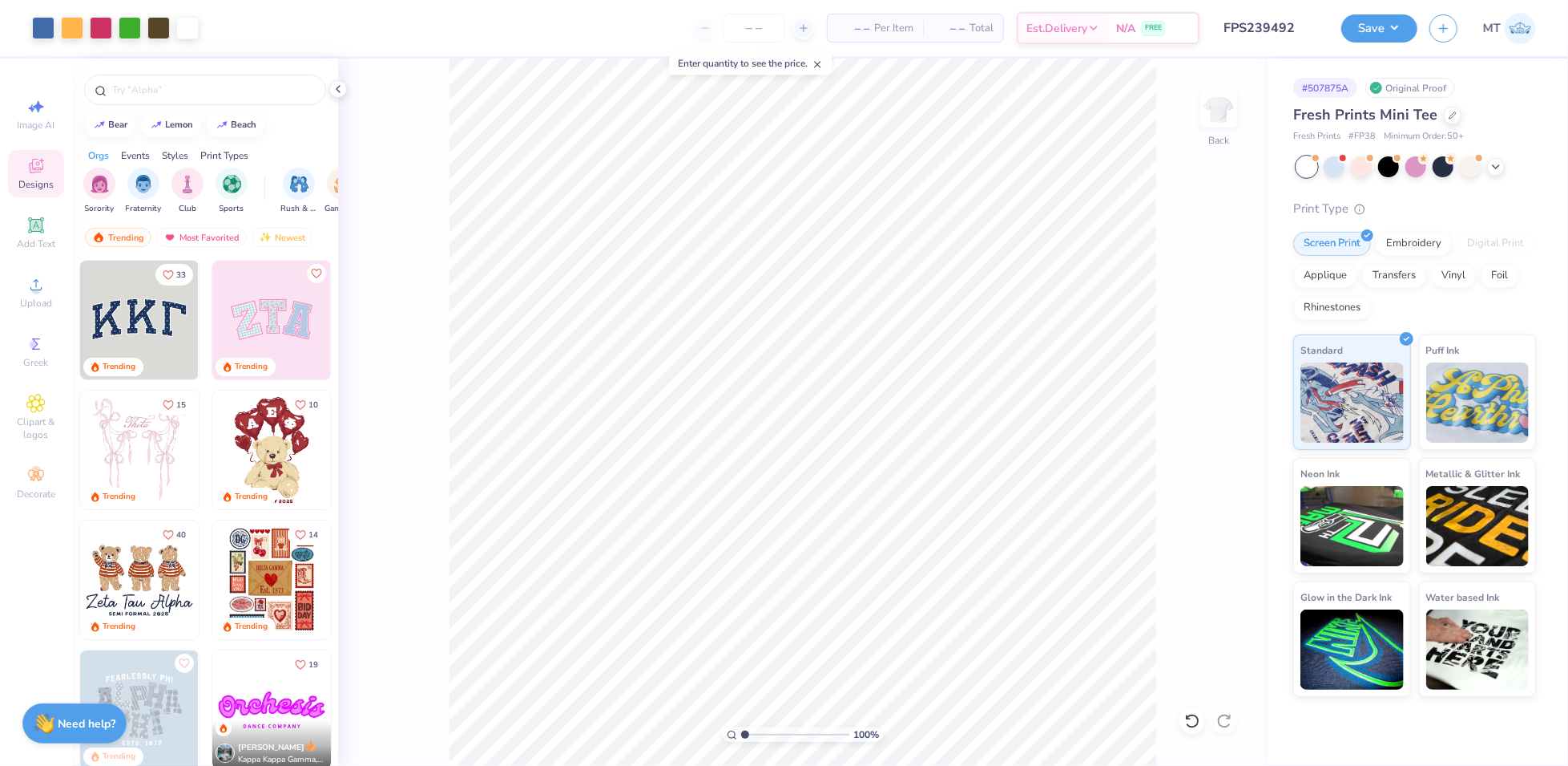
click at [1396, 40] on div "Save" at bounding box center [1379, 28] width 76 height 28
click at [1399, 25] on button "Save" at bounding box center [1379, 26] width 76 height 28
